Goal: Information Seeking & Learning: Learn about a topic

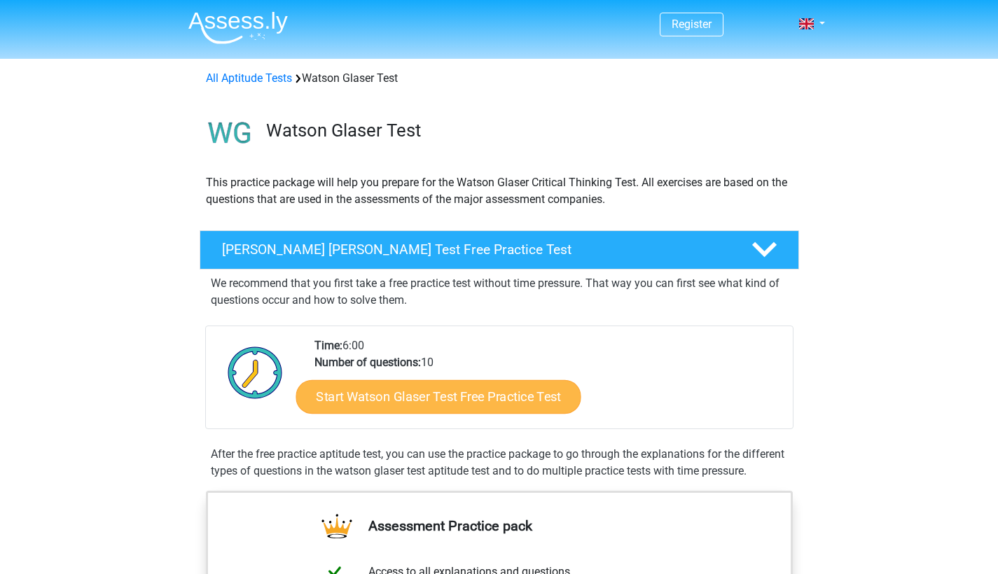
scroll to position [33, 0]
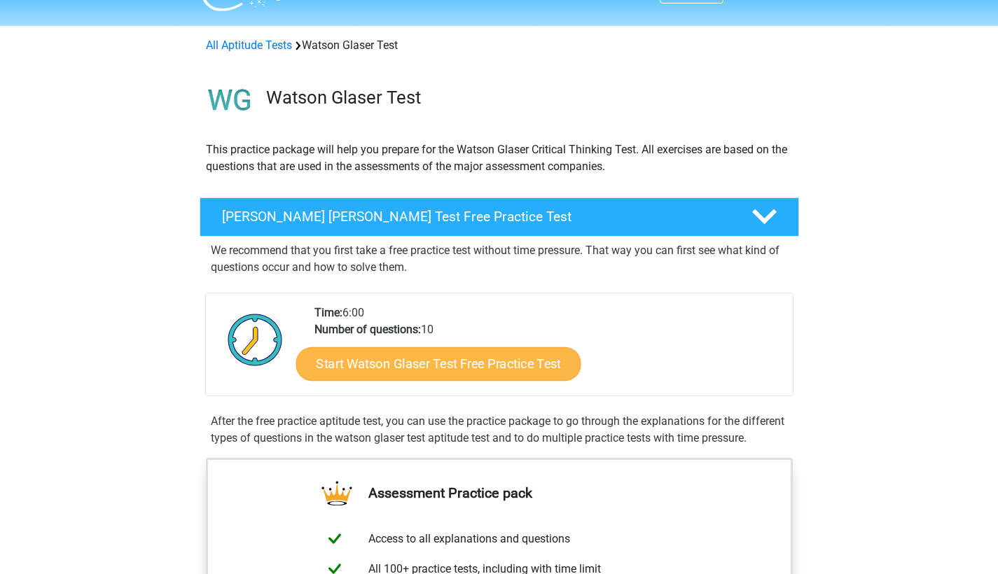
click at [503, 352] on link "Start Watson Glaser Test Free Practice Test" at bounding box center [438, 364] width 285 height 34
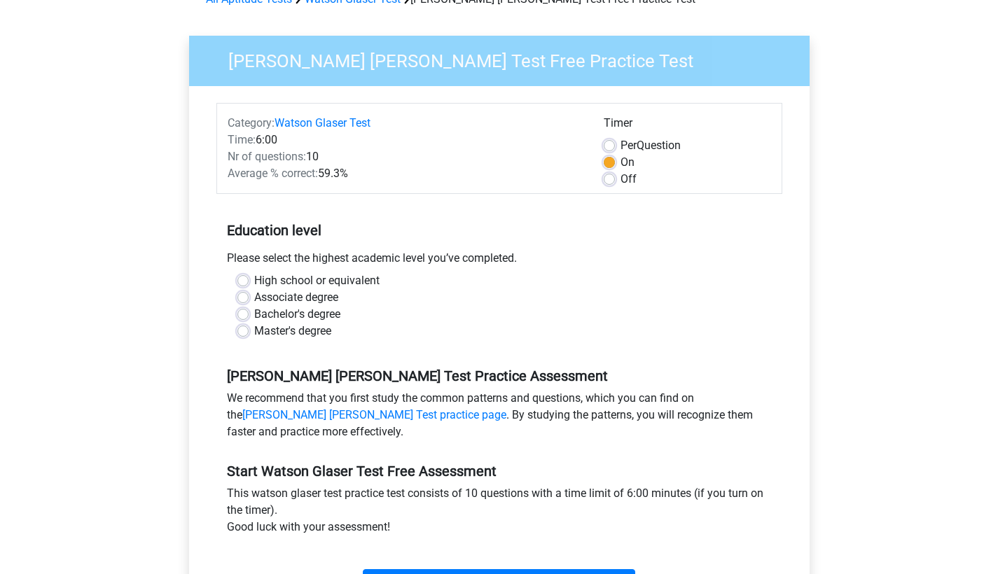
scroll to position [87, 0]
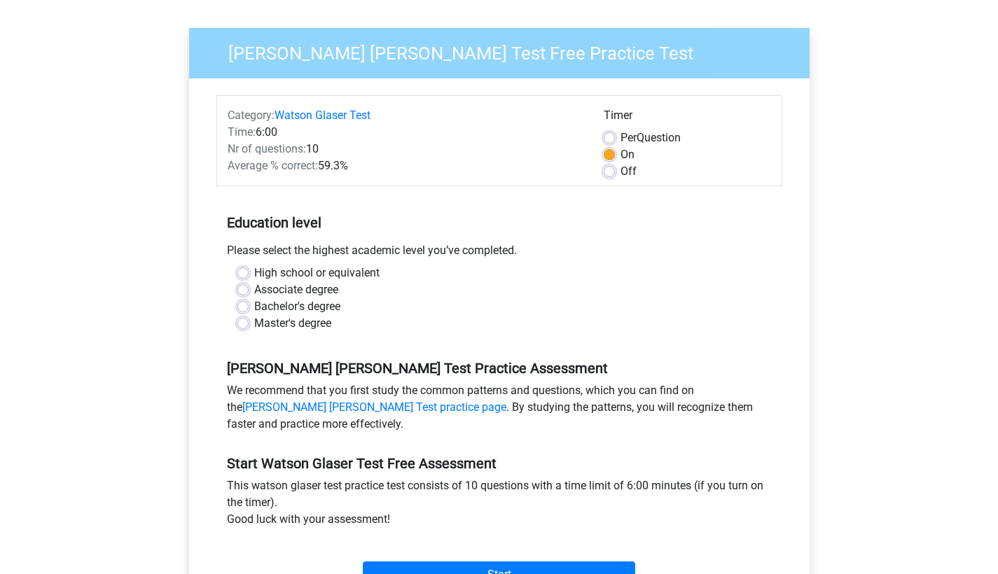
click at [314, 321] on label "Master's degree" at bounding box center [292, 323] width 77 height 17
click at [249, 321] on input "Master's degree" at bounding box center [242, 322] width 11 height 14
radio input "true"
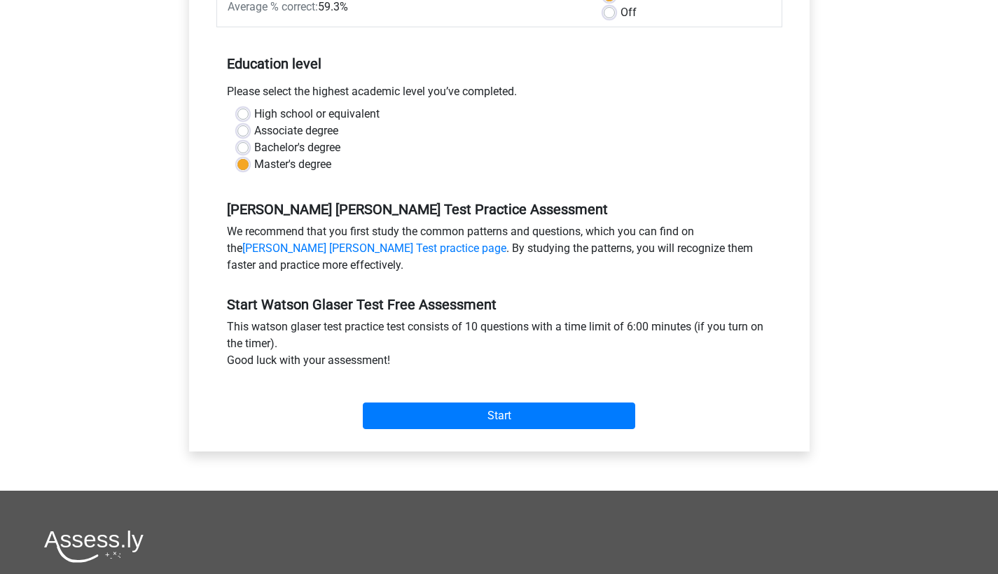
scroll to position [247, 0]
click at [448, 431] on div "Start" at bounding box center [499, 404] width 566 height 60
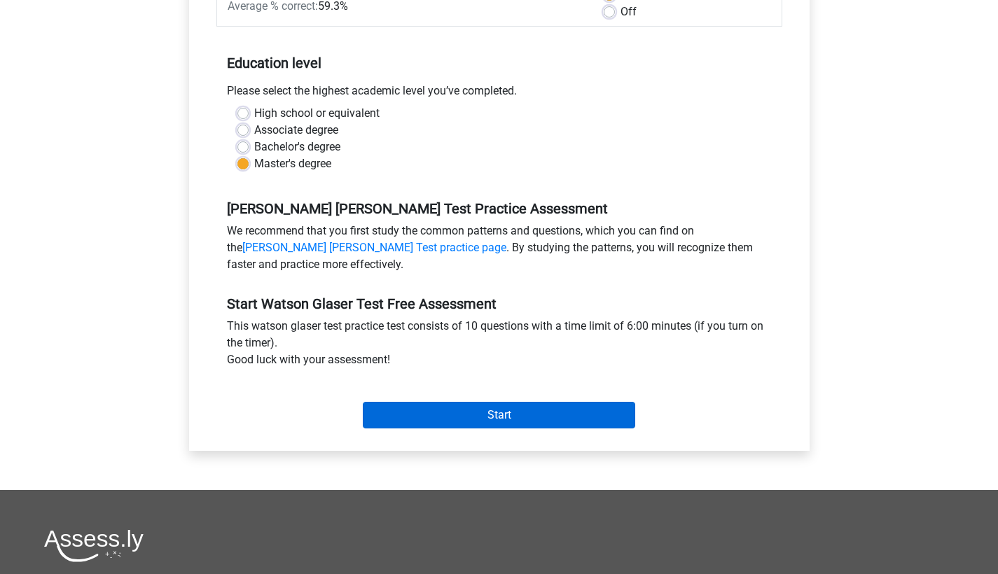
click at [448, 413] on input "Start" at bounding box center [499, 415] width 272 height 27
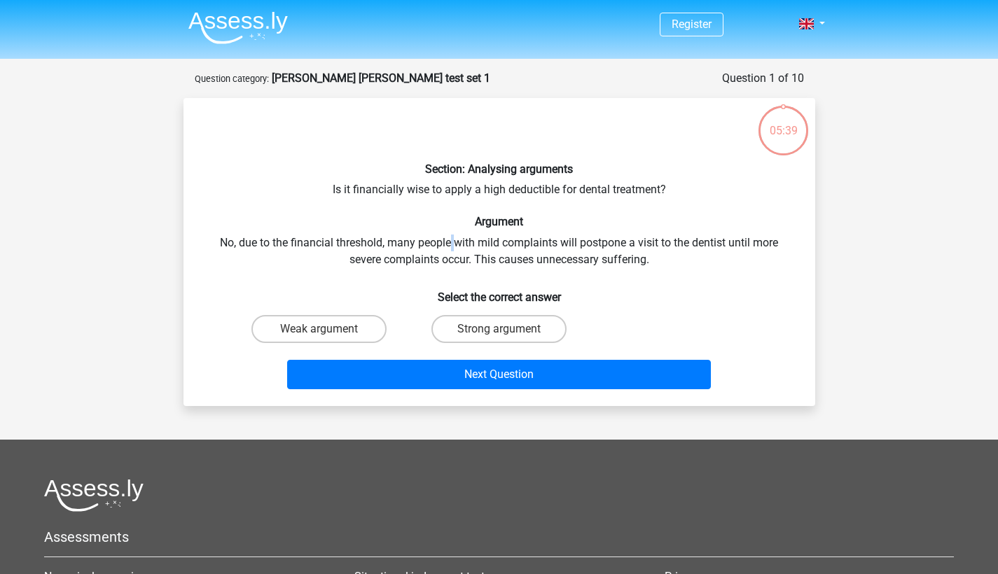
drag, startPoint x: 451, startPoint y: 248, endPoint x: 457, endPoint y: 236, distance: 13.2
click at [457, 236] on div "Section: Analysing arguments Is it financially wise to apply a high deductible …" at bounding box center [499, 252] width 621 height 286
click at [463, 247] on div "Section: Analysing arguments Is it financially wise to apply a high deductible …" at bounding box center [499, 252] width 621 height 286
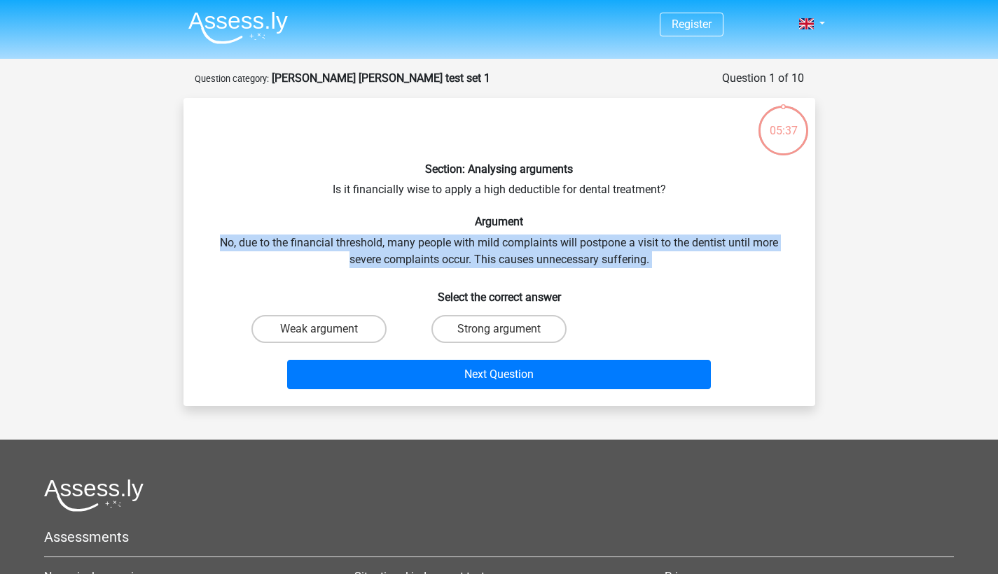
click at [463, 247] on div "Section: Analysing arguments Is it financially wise to apply a high deductible …" at bounding box center [499, 252] width 621 height 286
click at [317, 336] on label "Weak argument" at bounding box center [318, 329] width 135 height 28
click at [319, 336] on input "Weak argument" at bounding box center [323, 333] width 9 height 9
radio input "true"
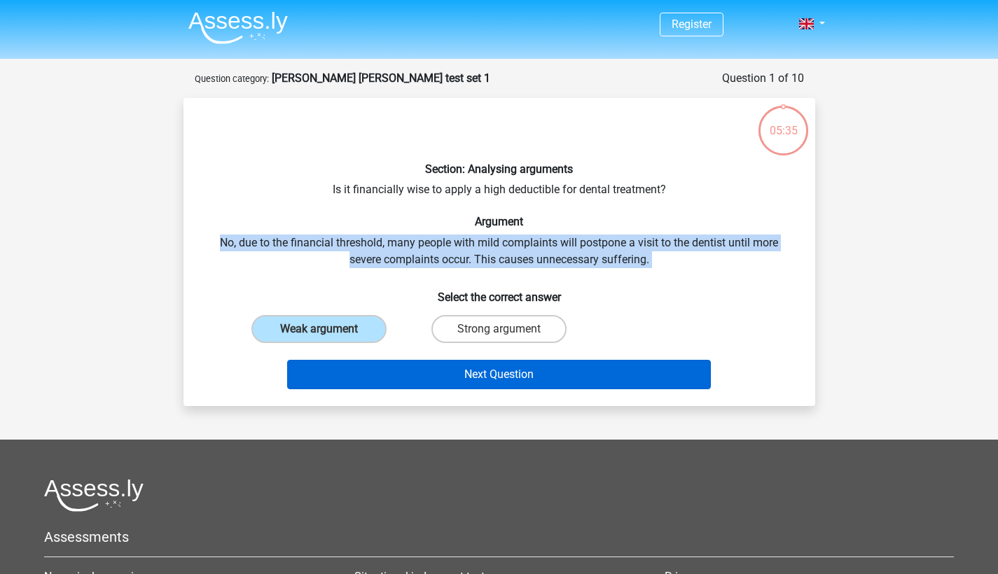
click at [375, 361] on button "Next Question" at bounding box center [499, 374] width 424 height 29
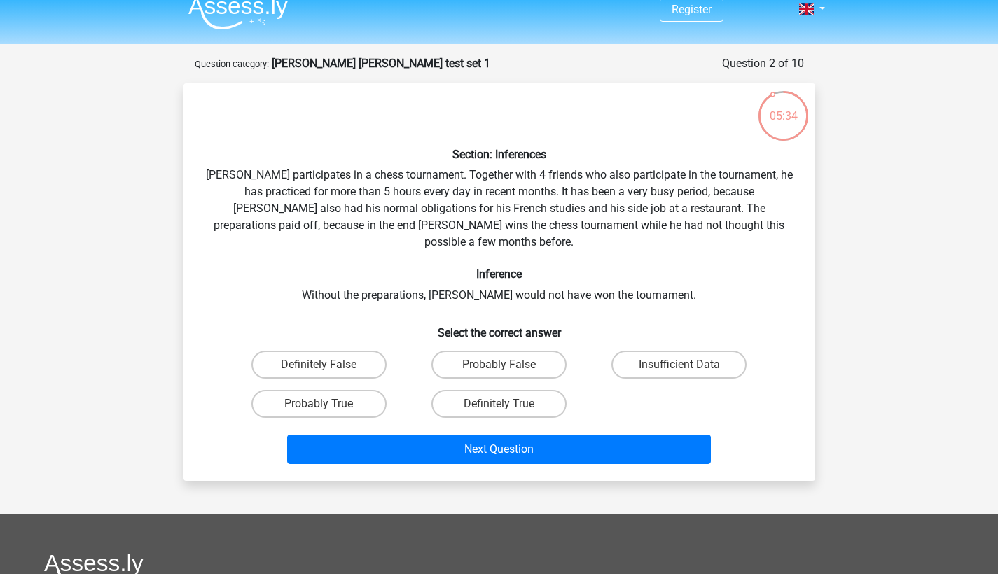
scroll to position [14, 0]
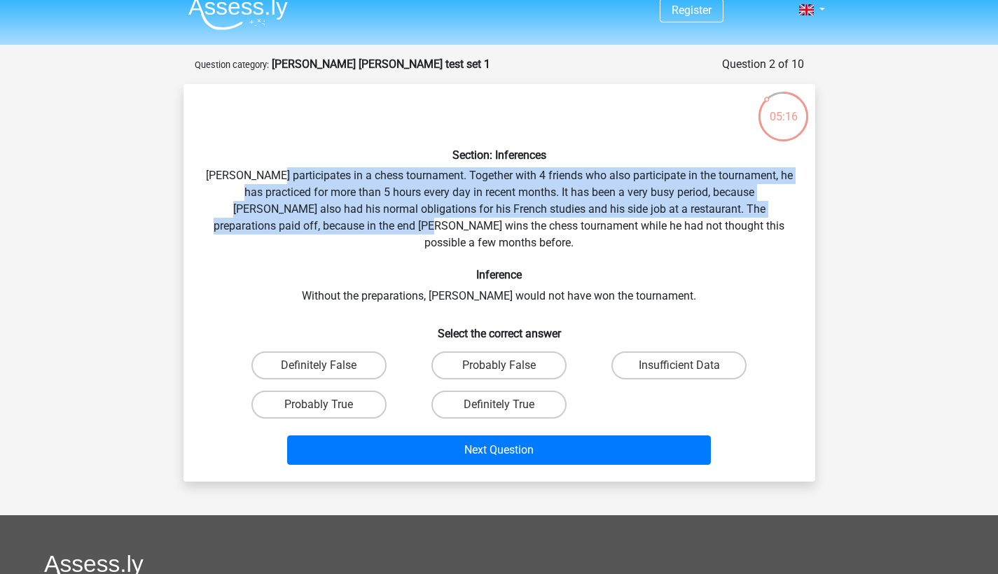
drag, startPoint x: 279, startPoint y: 181, endPoint x: 376, endPoint y: 217, distance: 104.0
click at [376, 217] on div "Section: Inferences Pablo participates in a chess tournament. Together with 4 f…" at bounding box center [499, 282] width 621 height 375
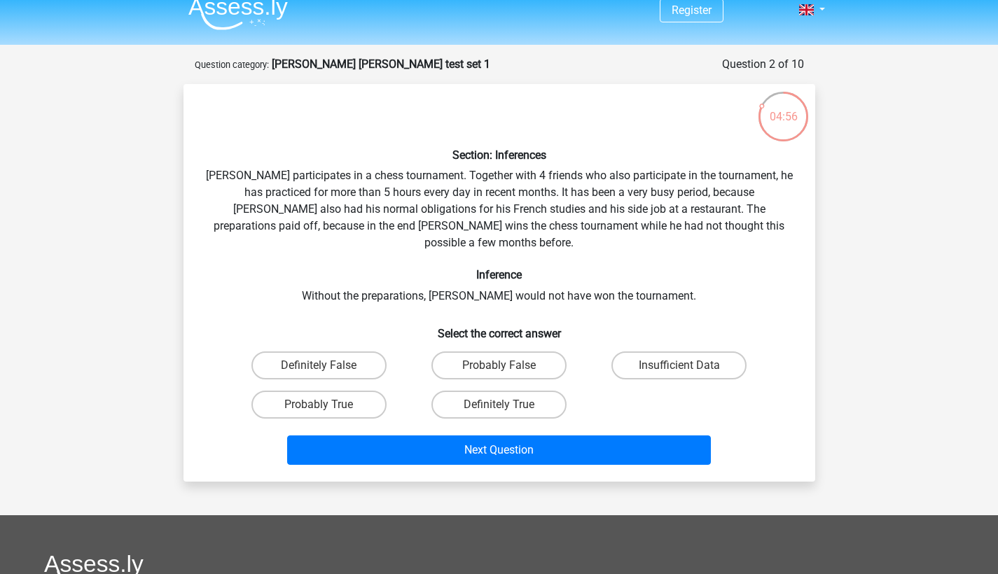
click at [561, 268] on h6 "Inference" at bounding box center [499, 274] width 587 height 13
click at [579, 292] on div "Section: Inferences Pablo participates in a chess tournament. Together with 4 f…" at bounding box center [499, 282] width 621 height 375
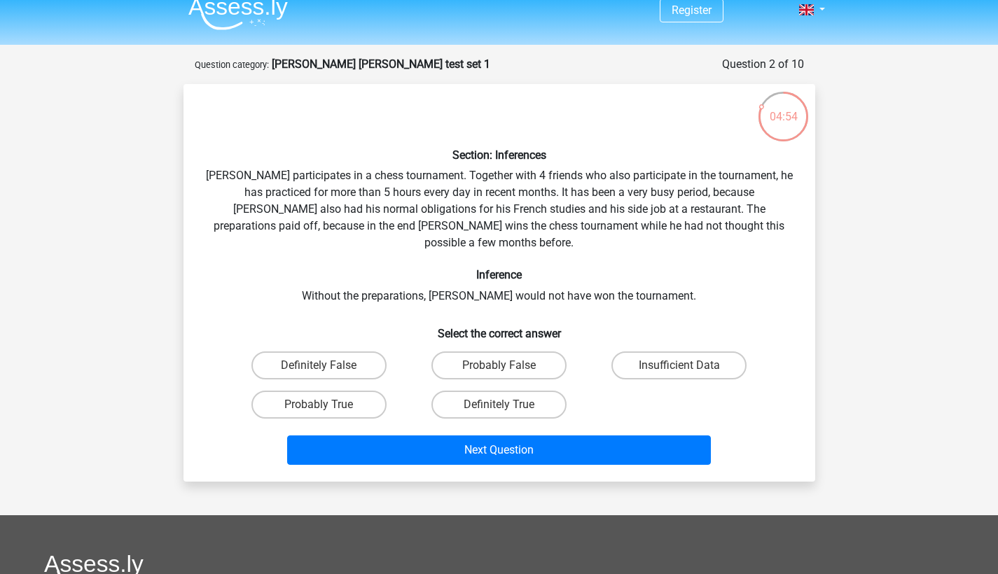
click at [579, 279] on div "Section: Inferences Pablo participates in a chess tournament. Together with 4 f…" at bounding box center [499, 282] width 621 height 375
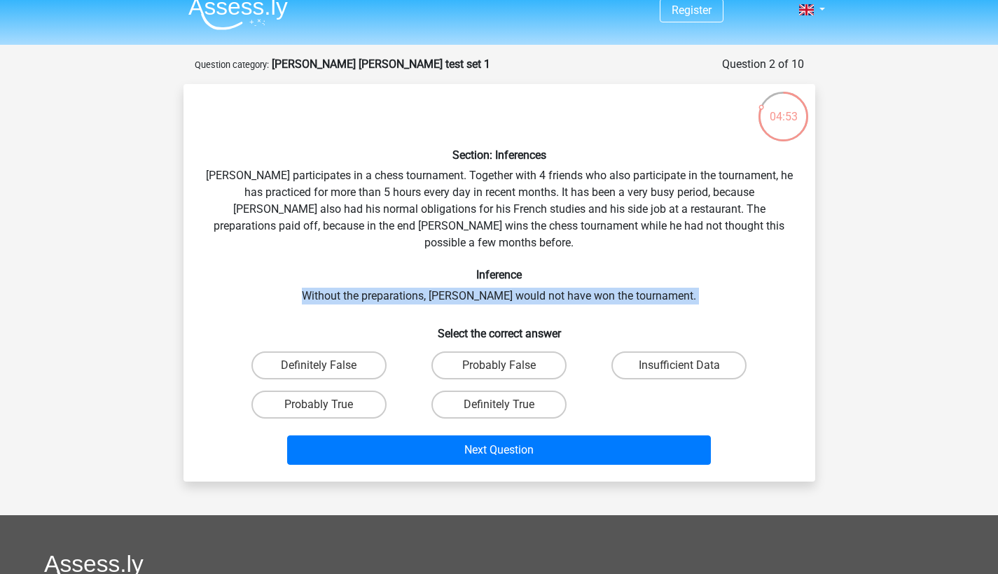
click at [579, 279] on div "Section: Inferences Pablo participates in a chess tournament. Together with 4 f…" at bounding box center [499, 282] width 621 height 375
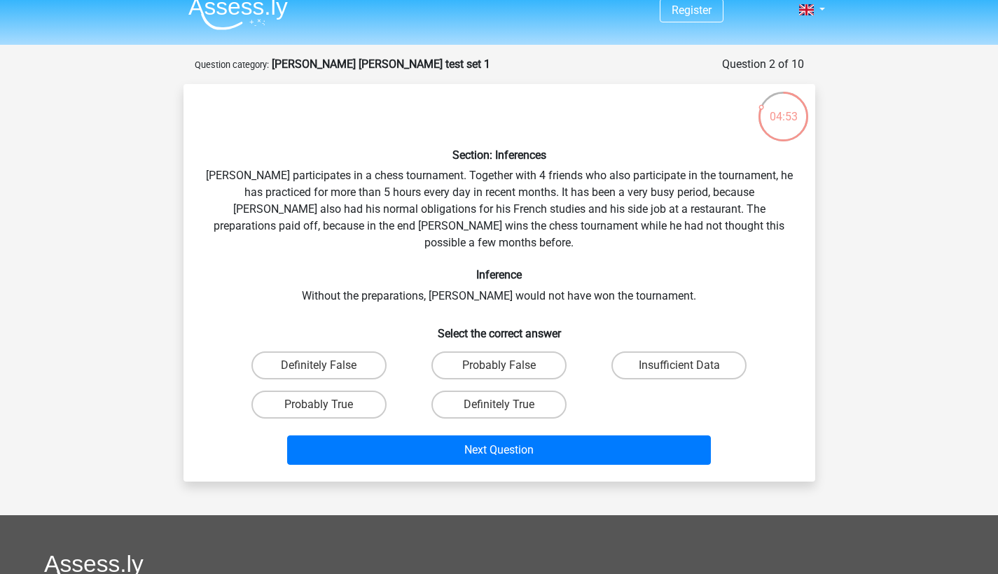
click at [598, 195] on div "Section: Inferences Pablo participates in a chess tournament. Together with 4 f…" at bounding box center [499, 282] width 621 height 375
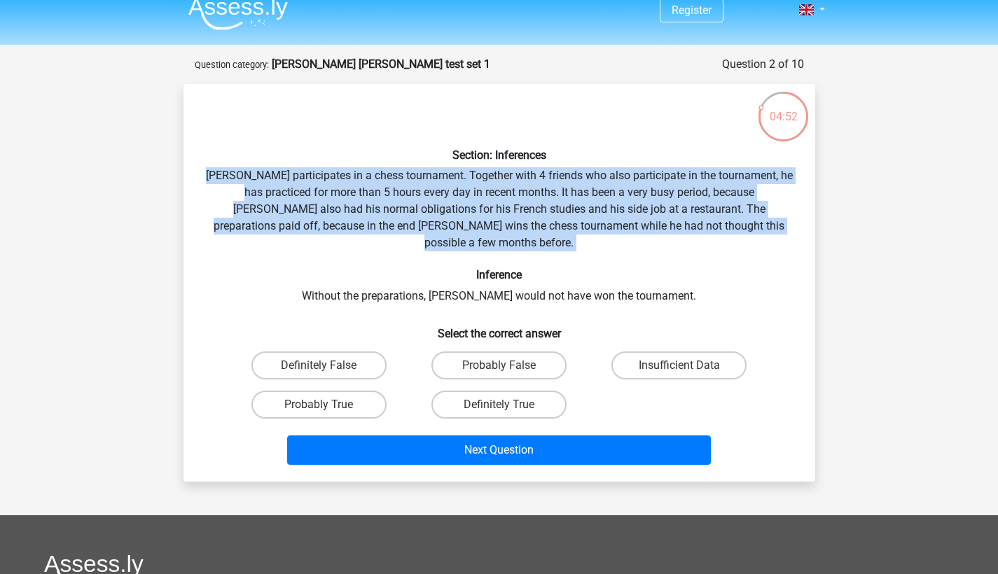
click at [598, 195] on div "Section: Inferences Pablo participates in a chess tournament. Together with 4 f…" at bounding box center [499, 282] width 621 height 375
click at [605, 216] on div "Section: Inferences Pablo participates in a chess tournament. Together with 4 f…" at bounding box center [499, 282] width 621 height 375
click at [601, 212] on div "Section: Inferences Pablo participates in a chess tournament. Together with 4 f…" at bounding box center [499, 282] width 621 height 375
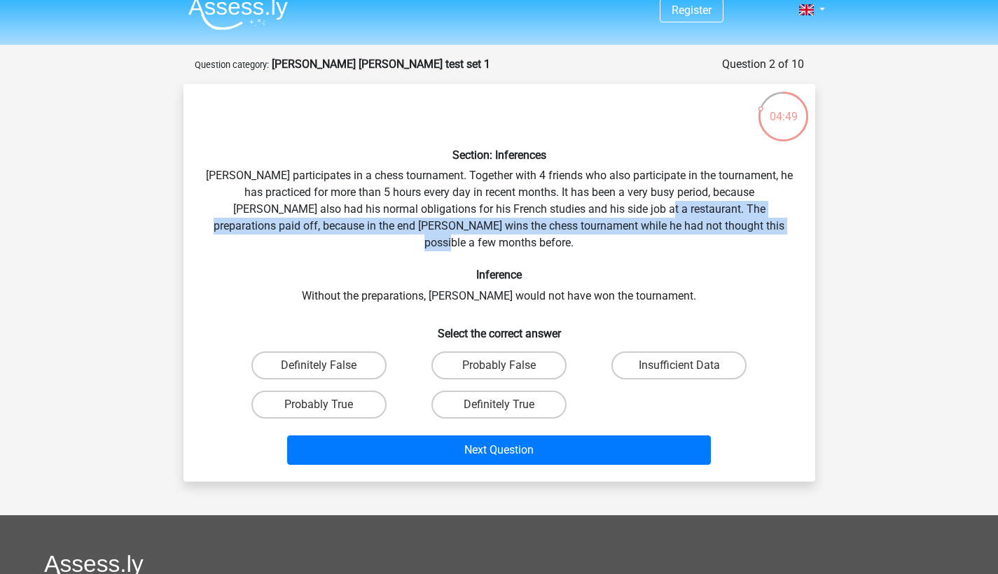
drag, startPoint x: 590, startPoint y: 207, endPoint x: 742, endPoint y: 226, distance: 152.5
click at [742, 226] on div "Section: Inferences Pablo participates in a chess tournament. Together with 4 f…" at bounding box center [499, 282] width 621 height 375
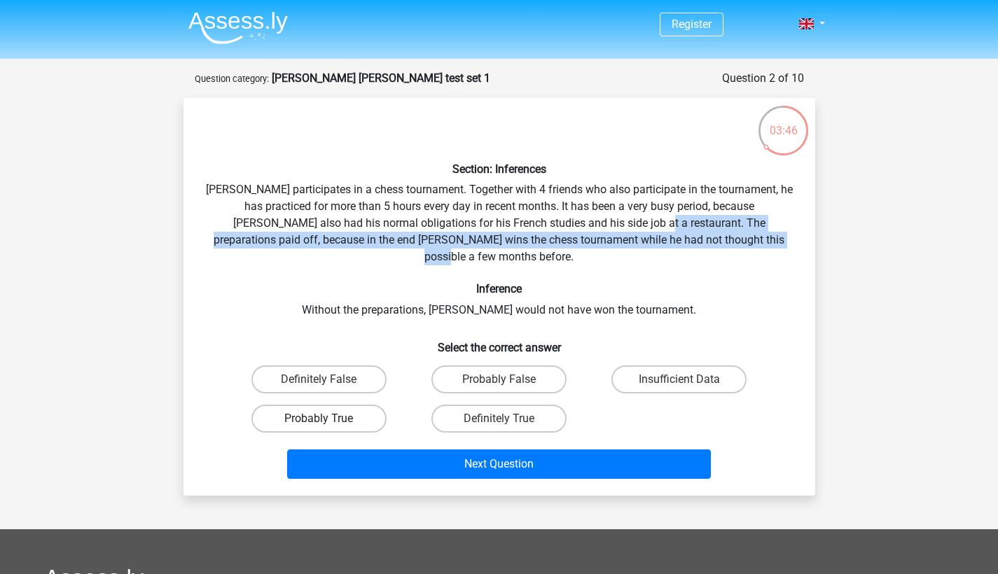
click at [347, 405] on label "Probably True" at bounding box center [318, 419] width 135 height 28
click at [328, 419] on input "Probably True" at bounding box center [323, 423] width 9 height 9
radio input "true"
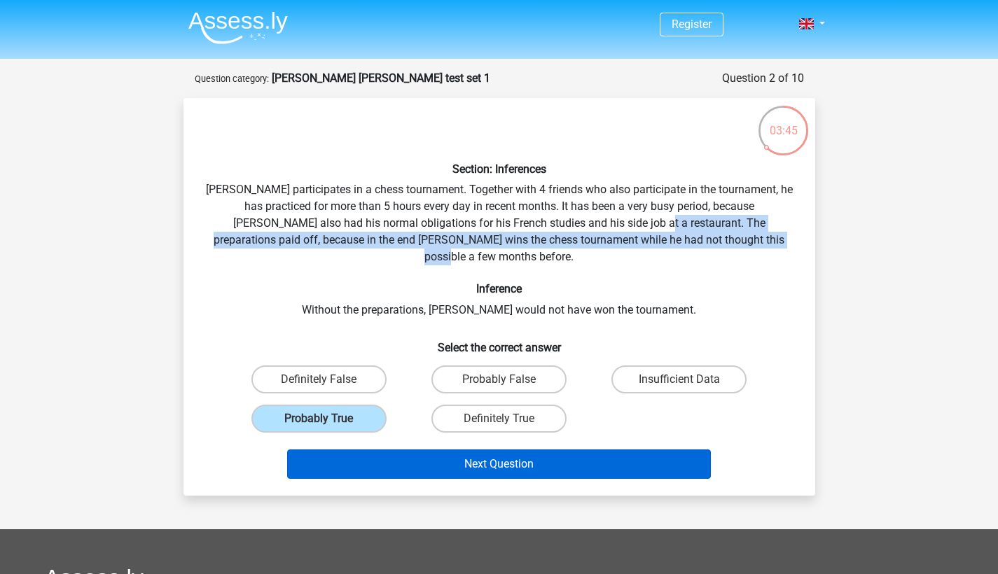
click at [408, 450] on button "Next Question" at bounding box center [499, 464] width 424 height 29
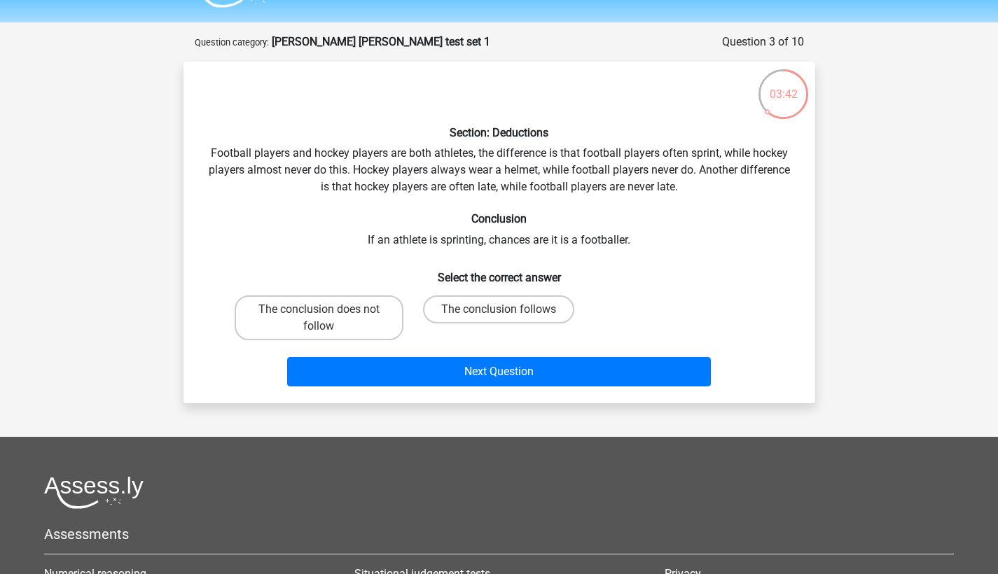
scroll to position [36, 0]
click at [546, 165] on div "Section: Deductions Football players and hockey players are both athletes, the …" at bounding box center [499, 233] width 621 height 319
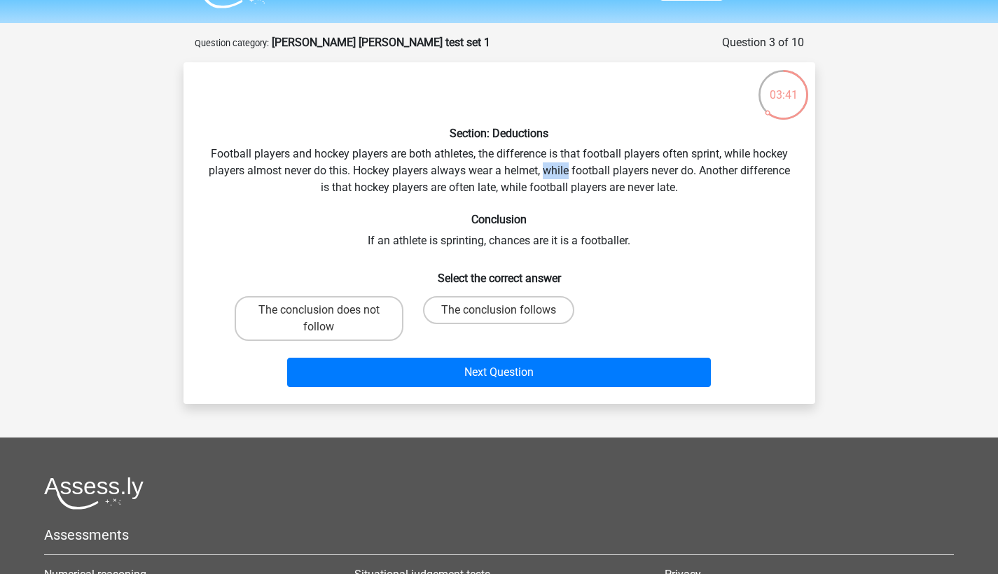
click at [546, 165] on div "Section: Deductions Football players and hockey players are both athletes, the …" at bounding box center [499, 233] width 621 height 319
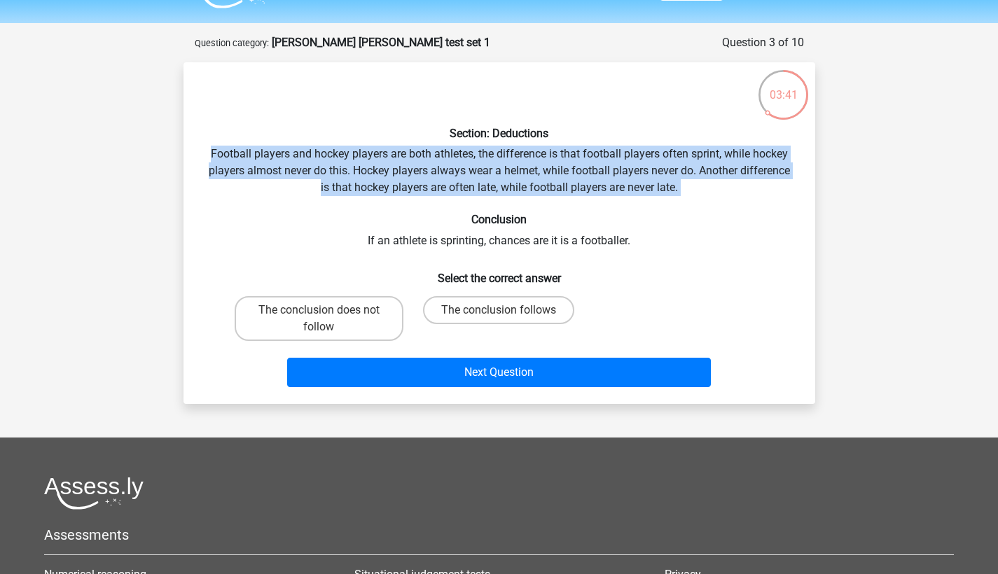
click at [546, 165] on div "Section: Deductions Football players and hockey players are both athletes, the …" at bounding box center [499, 233] width 621 height 319
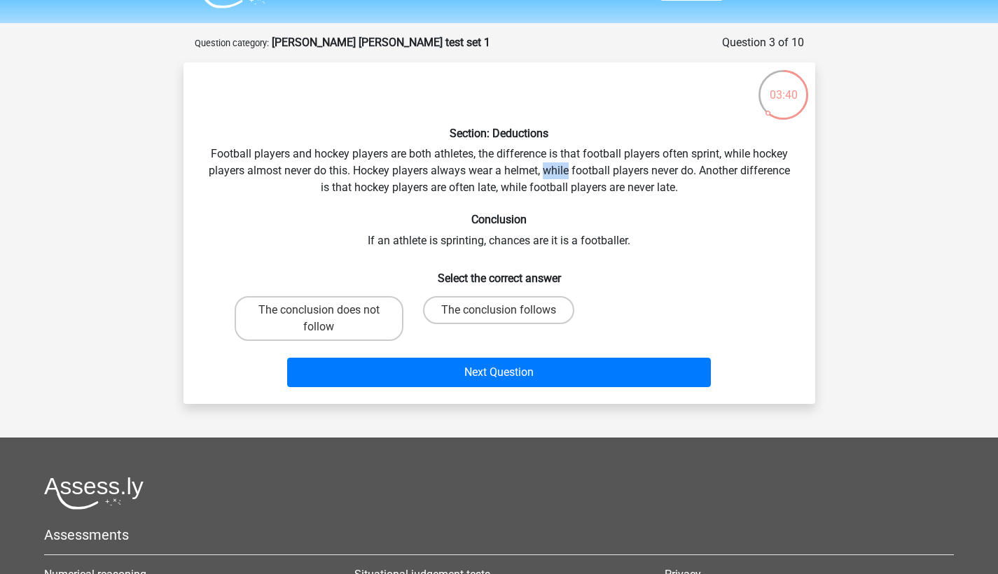
click at [546, 165] on div "Section: Deductions Football players and hockey players are both athletes, the …" at bounding box center [499, 233] width 621 height 319
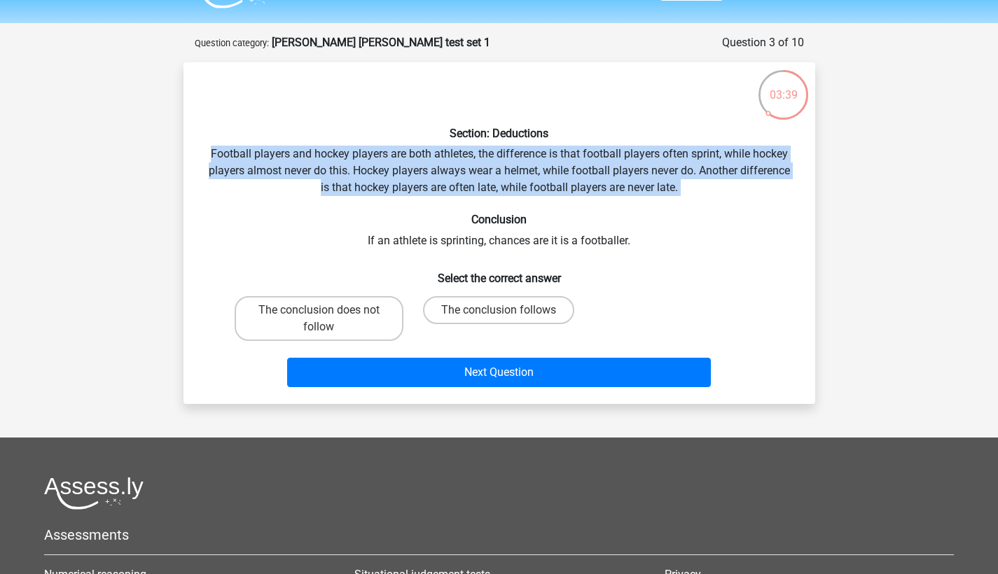
click at [546, 165] on div "Section: Deductions Football players and hockey players are both athletes, the …" at bounding box center [499, 233] width 621 height 319
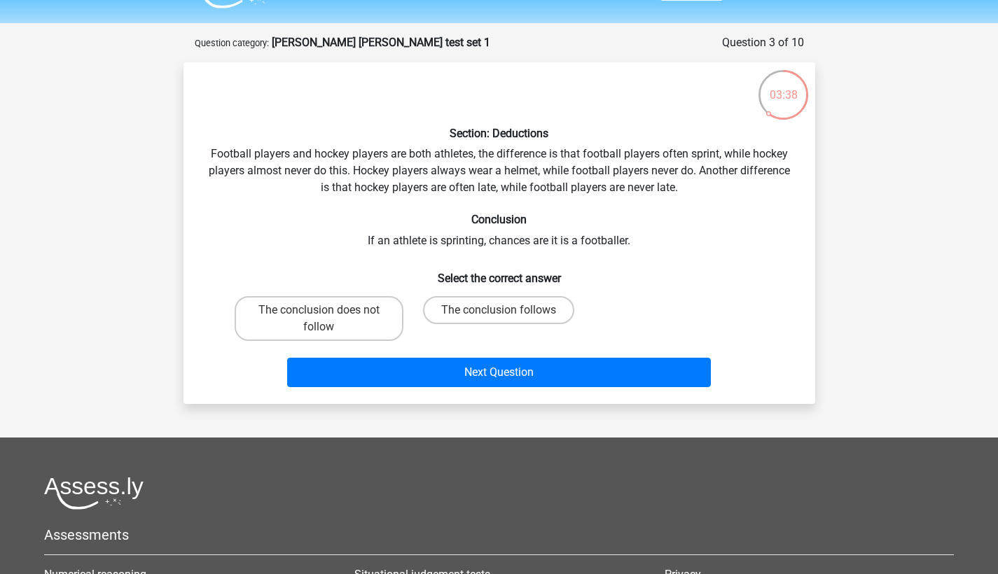
click at [537, 238] on div "Section: Deductions Football players and hockey players are both athletes, the …" at bounding box center [499, 233] width 621 height 319
click at [545, 250] on div "Section: Deductions Football players and hockey players are both athletes, the …" at bounding box center [499, 233] width 621 height 319
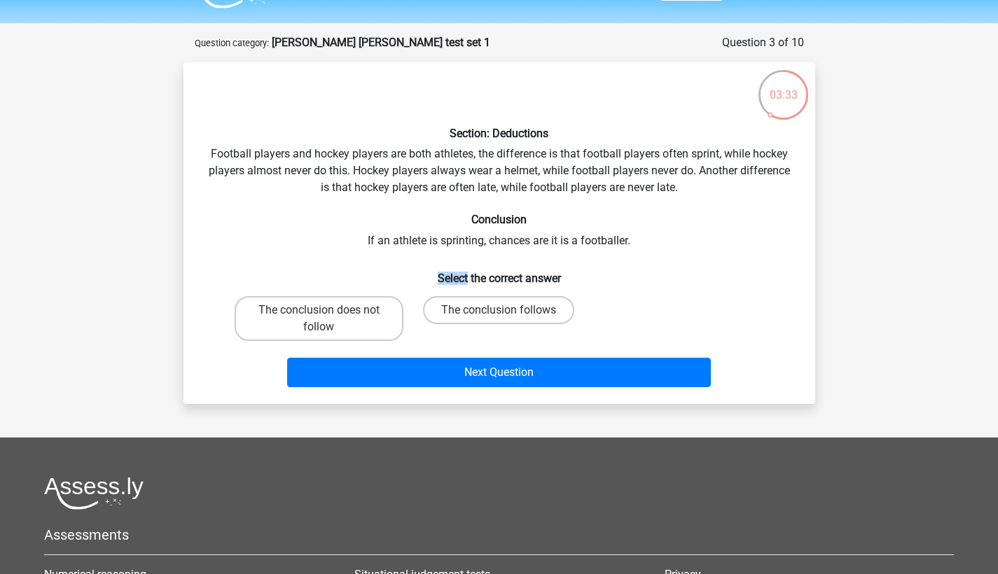
click at [545, 250] on div "Section: Deductions Football players and hockey players are both athletes, the …" at bounding box center [499, 233] width 621 height 319
click at [549, 237] on div "Section: Deductions Football players and hockey players are both athletes, the …" at bounding box center [499, 233] width 621 height 319
click at [580, 176] on div "Section: Deductions Football players and hockey players are both athletes, the …" at bounding box center [499, 233] width 621 height 319
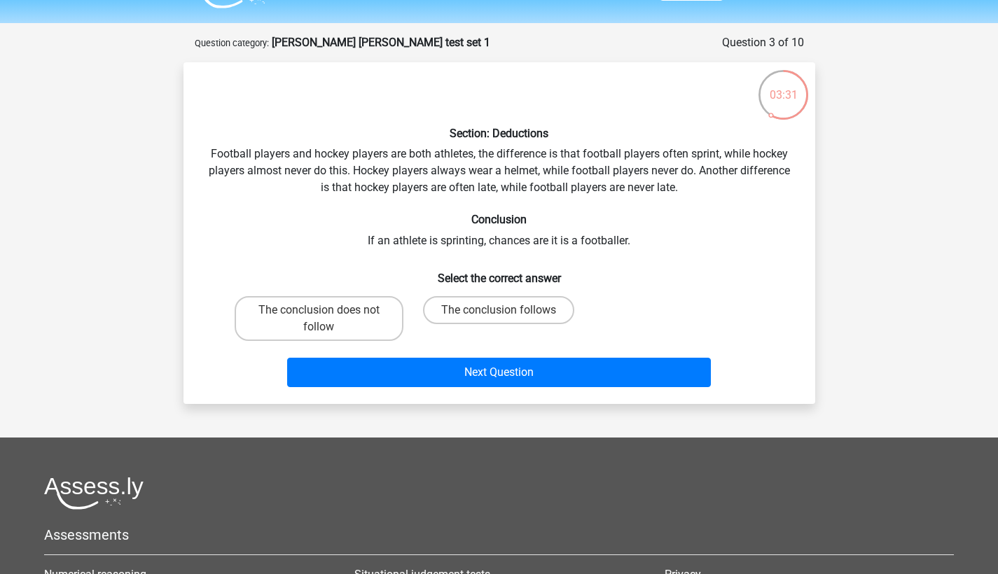
click at [580, 176] on div "Section: Deductions Football players and hockey players are both athletes, the …" at bounding box center [499, 233] width 621 height 319
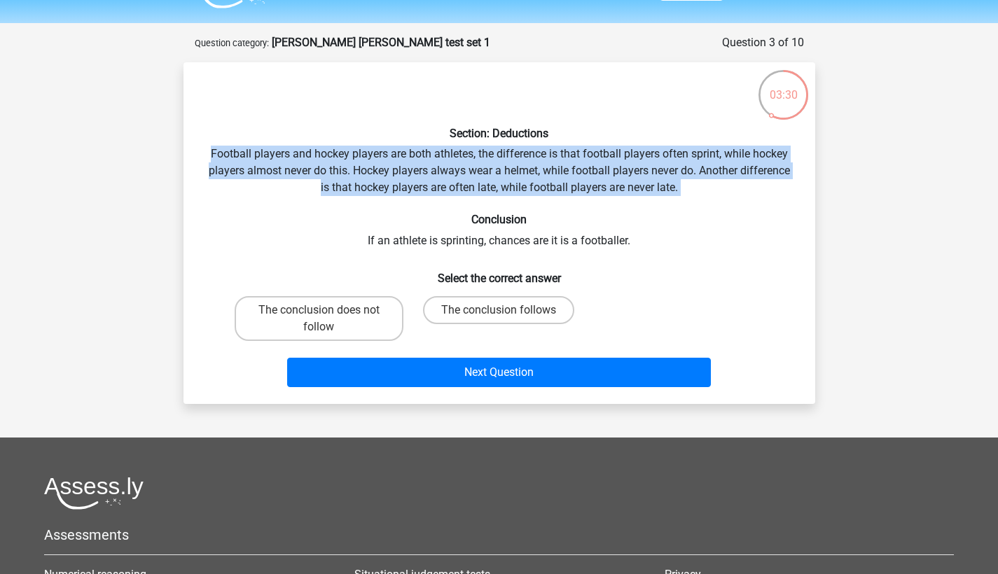
click at [580, 176] on div "Section: Deductions Football players and hockey players are both athletes, the …" at bounding box center [499, 233] width 621 height 319
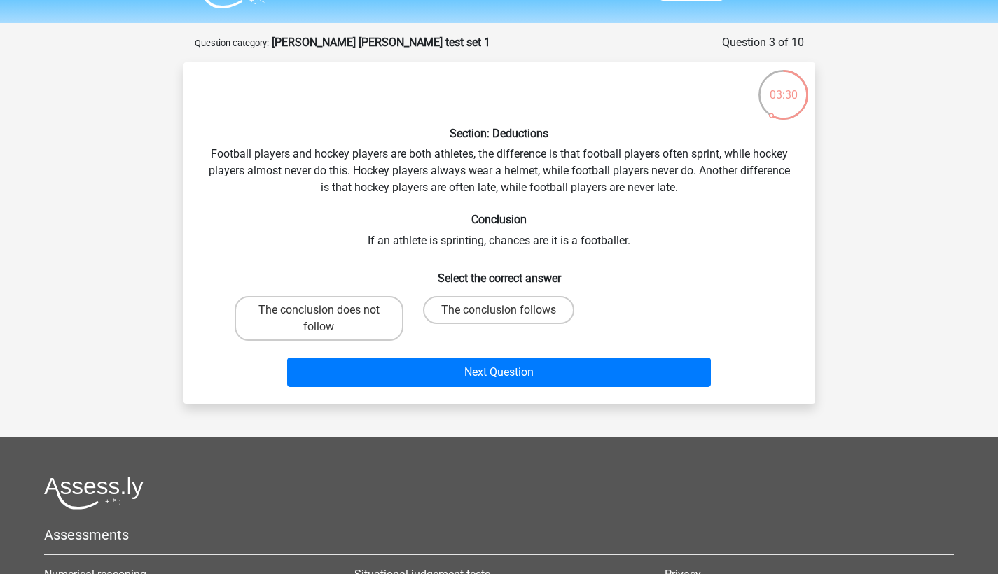
click at [580, 176] on div "Section: Deductions Football players and hockey players are both athletes, the …" at bounding box center [499, 233] width 621 height 319
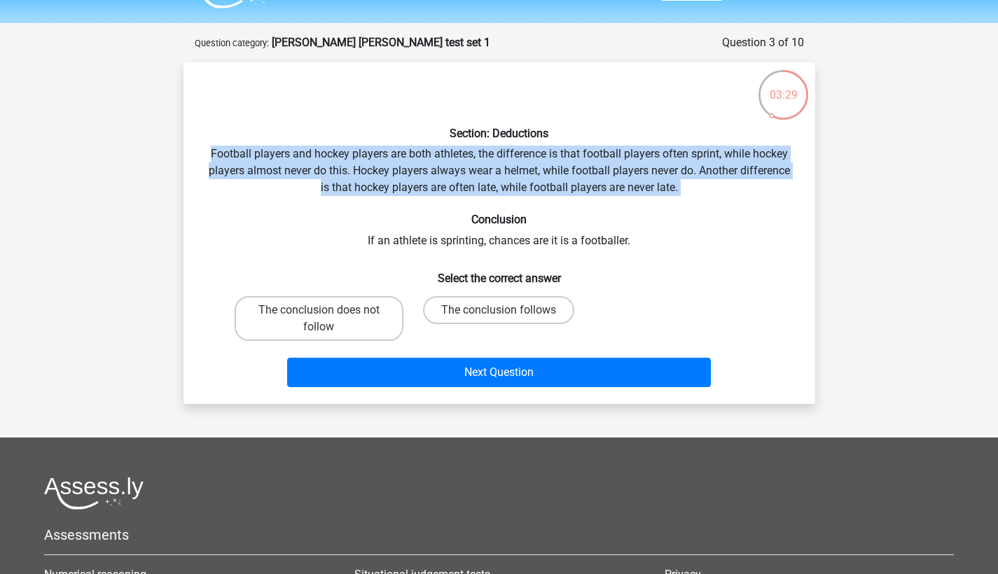
click at [580, 176] on div "Section: Deductions Football players and hockey players are both athletes, the …" at bounding box center [499, 233] width 621 height 319
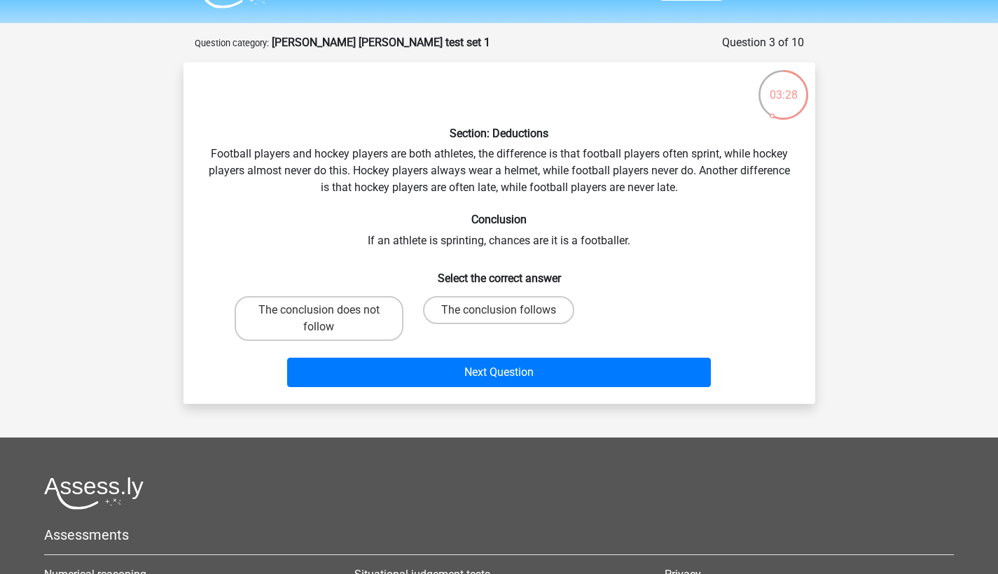
click at [580, 176] on div "Section: Deductions Football players and hockey players are both athletes, the …" at bounding box center [499, 233] width 621 height 319
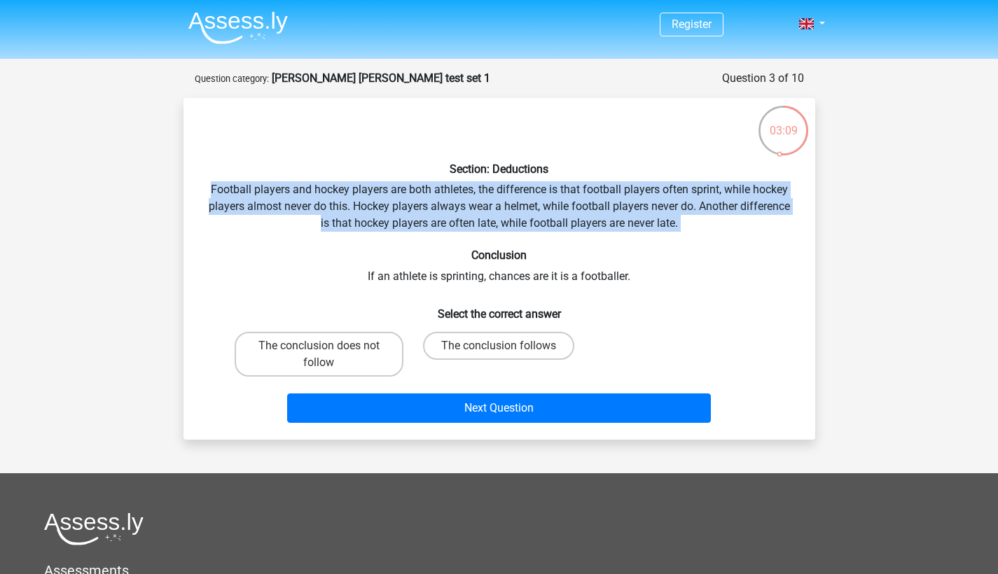
scroll to position [0, 0]
